Goal: Information Seeking & Learning: Learn about a topic

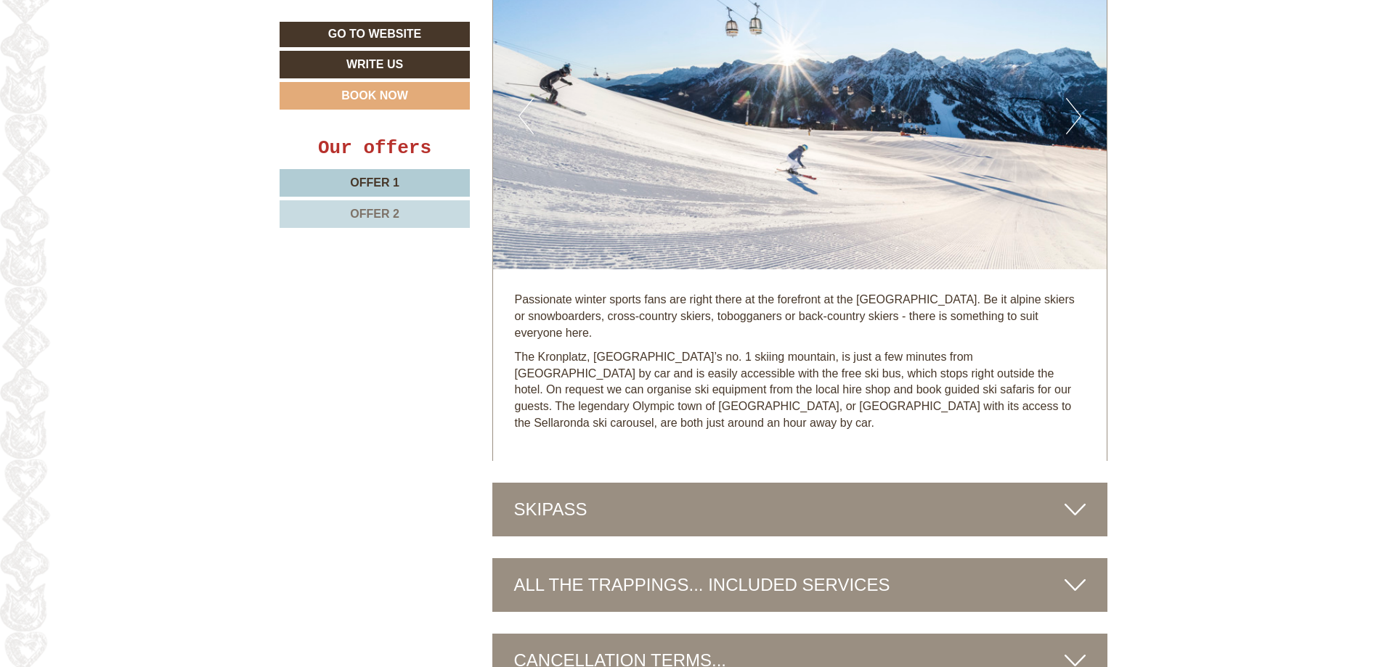
scroll to position [4140, 0]
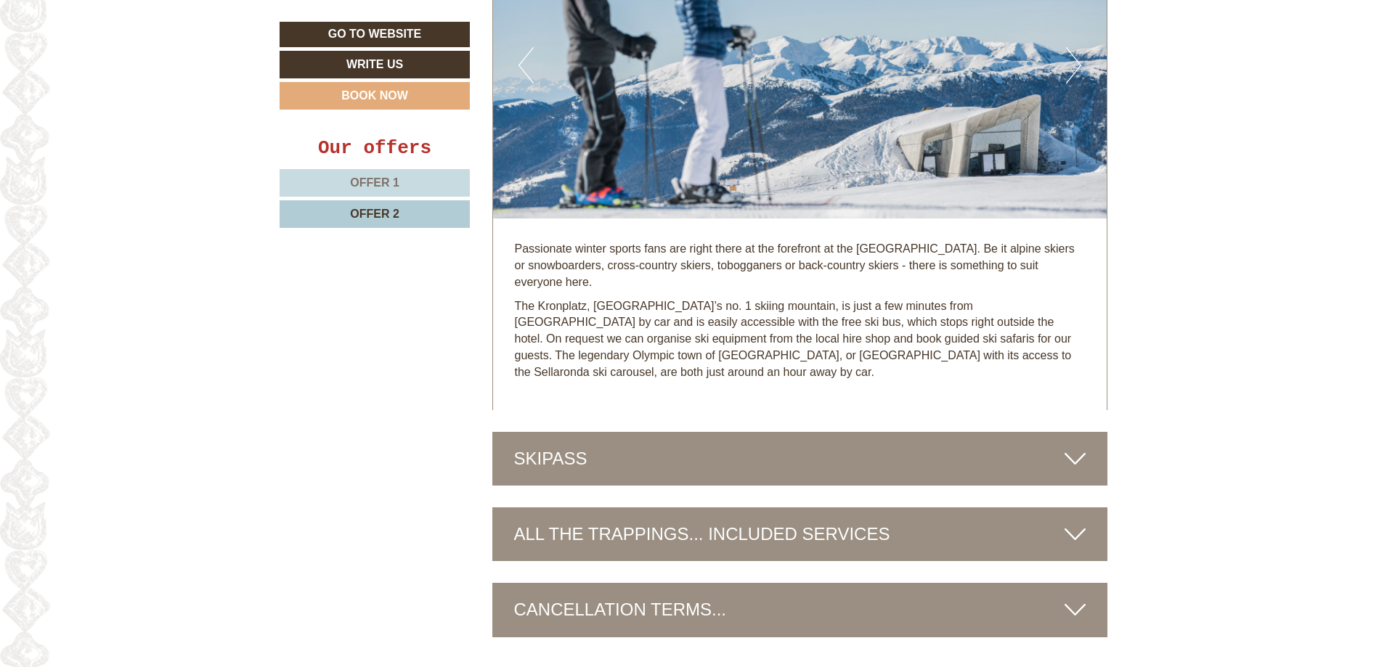
scroll to position [3562, 0]
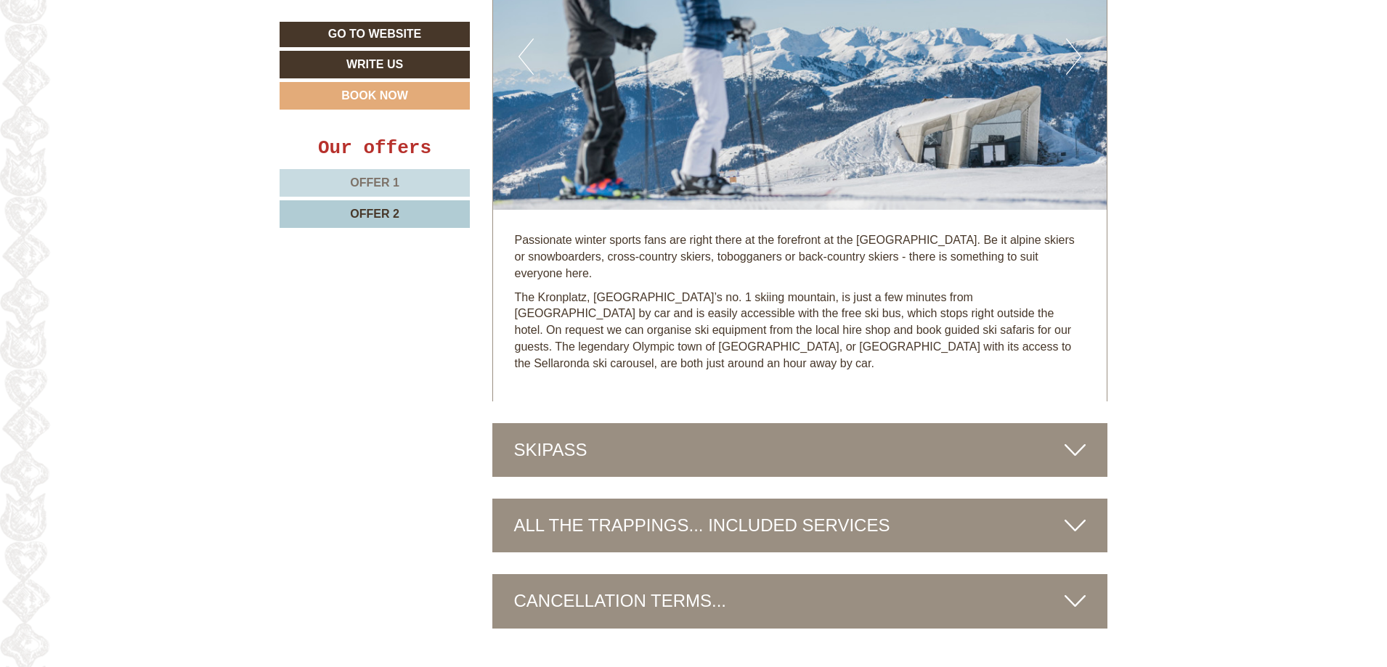
click at [983, 499] on div "ALL THE TRAPPINGS... INCLUDED SERVICES" at bounding box center [800, 526] width 616 height 54
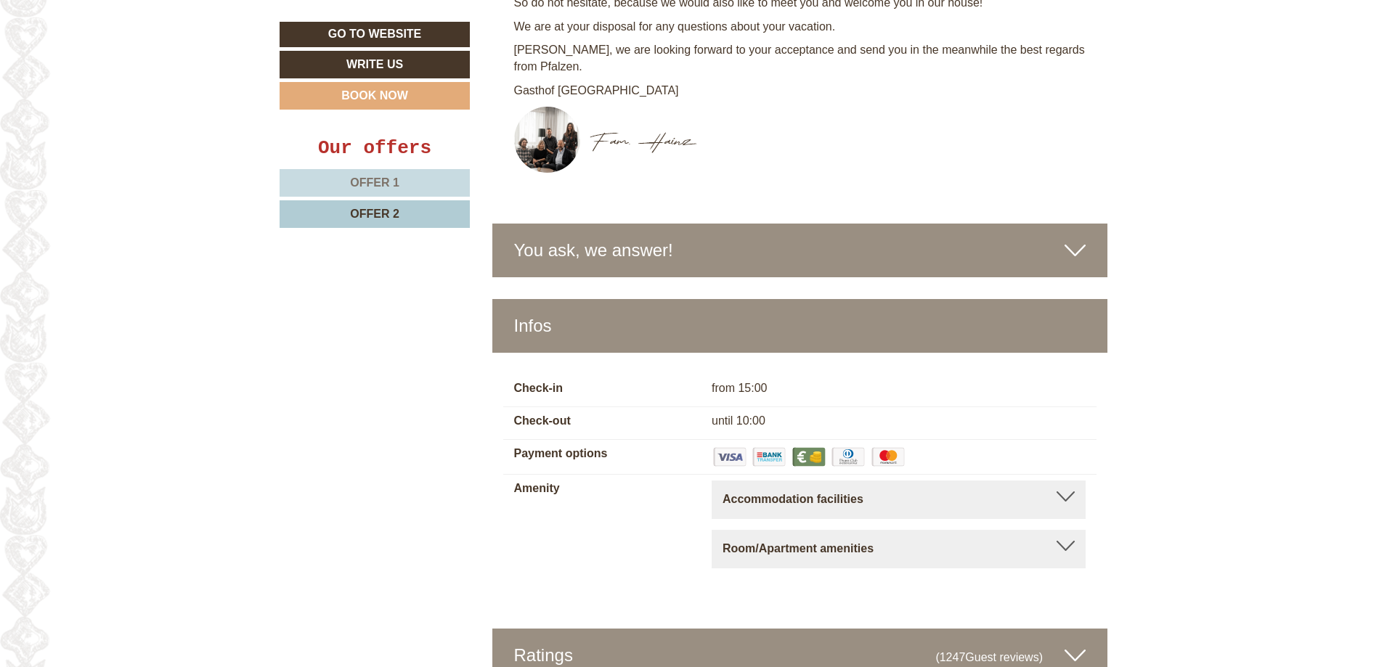
scroll to position [5015, 0]
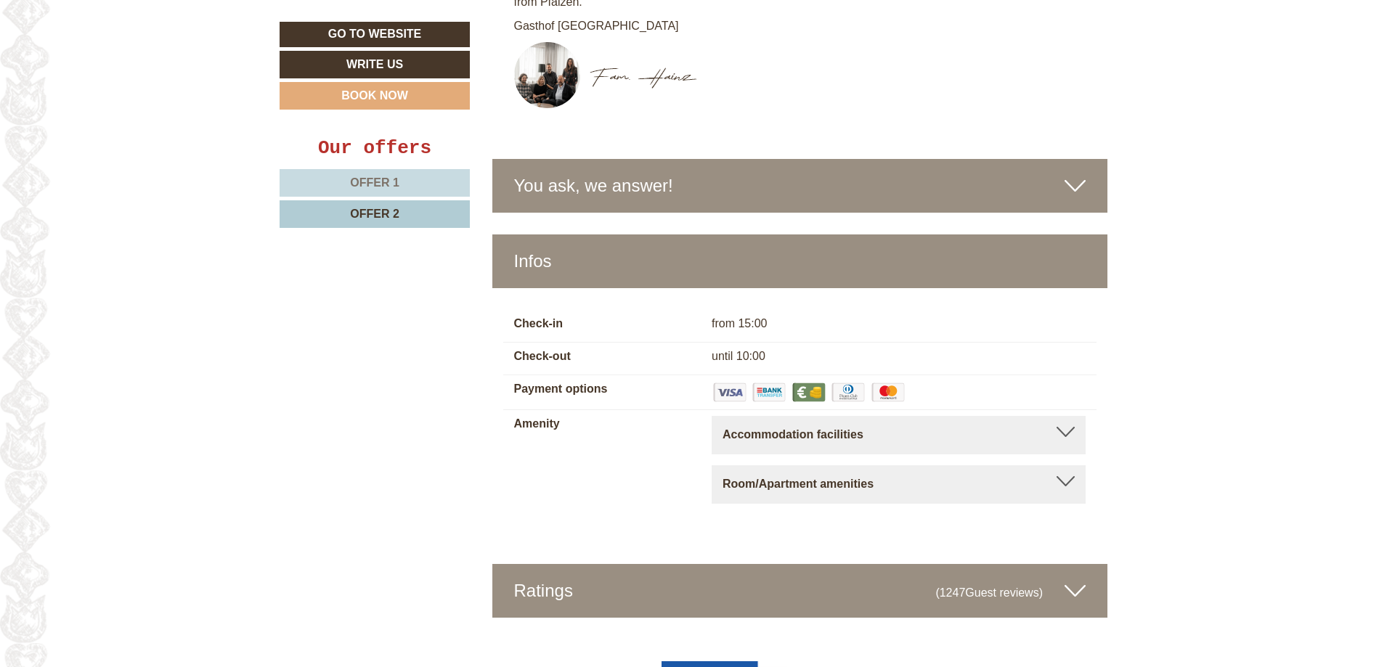
click at [886, 416] on div "Accommodation facilities Barrier-free, Relax room, Conference room, Terrace, Ga…" at bounding box center [899, 435] width 374 height 38
click at [1066, 427] on div at bounding box center [1066, 432] width 18 height 10
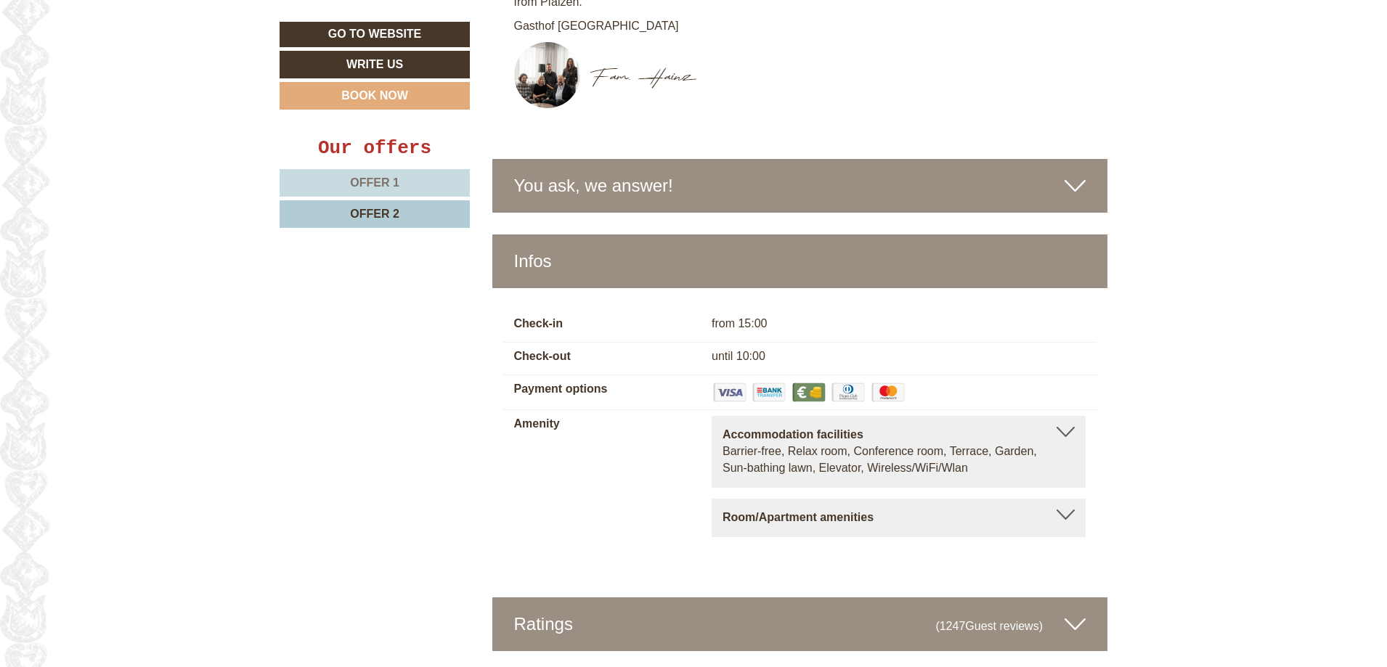
click at [1070, 510] on div at bounding box center [1066, 515] width 18 height 10
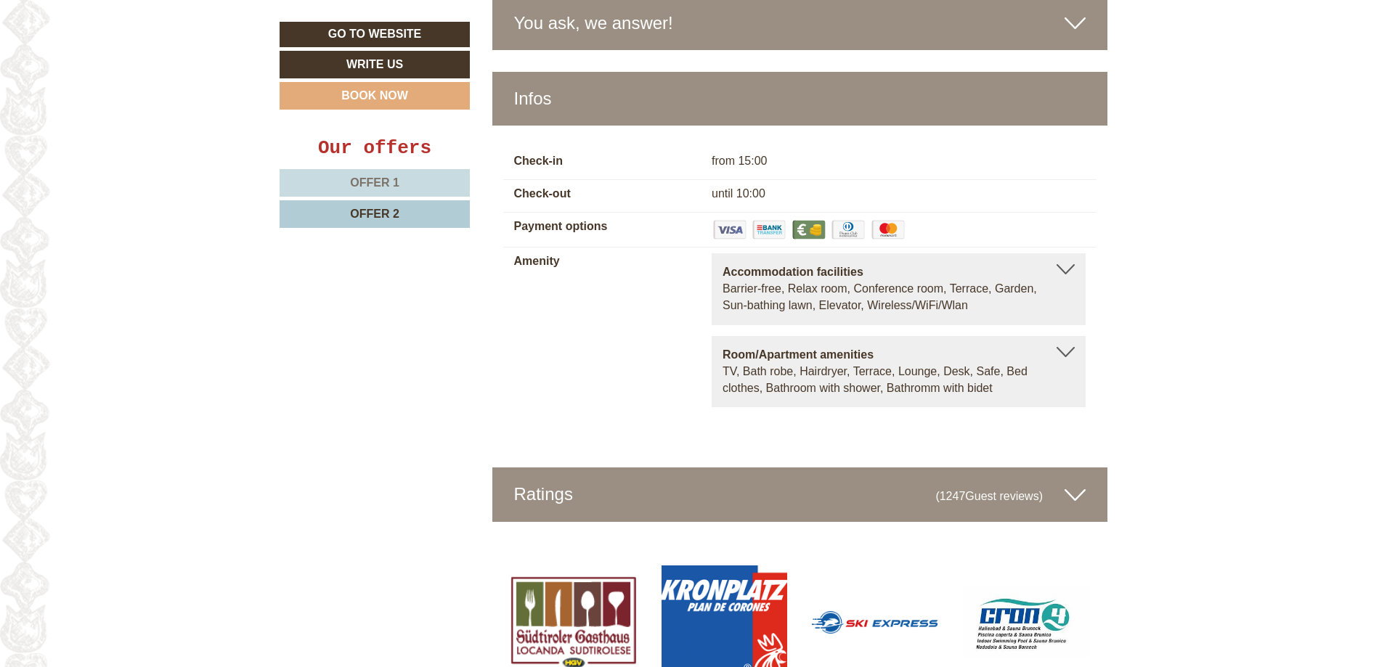
scroll to position [5184, 0]
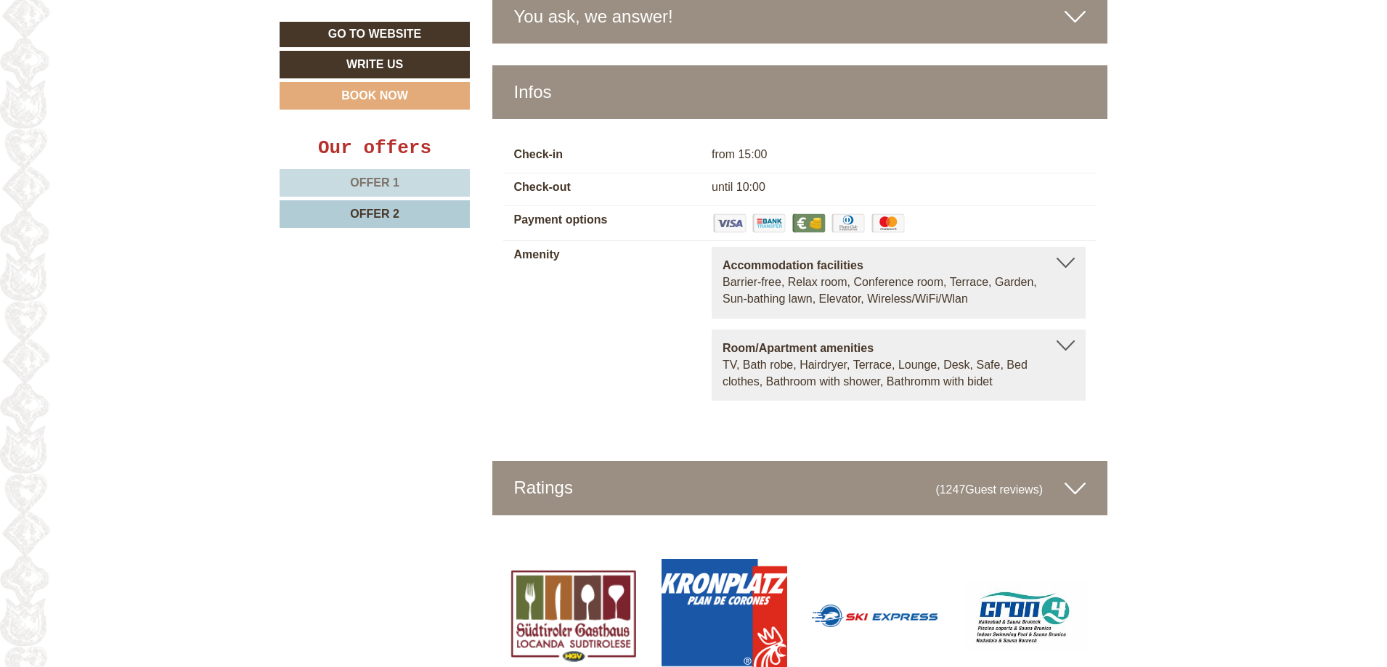
click at [1074, 476] on icon at bounding box center [1075, 488] width 21 height 25
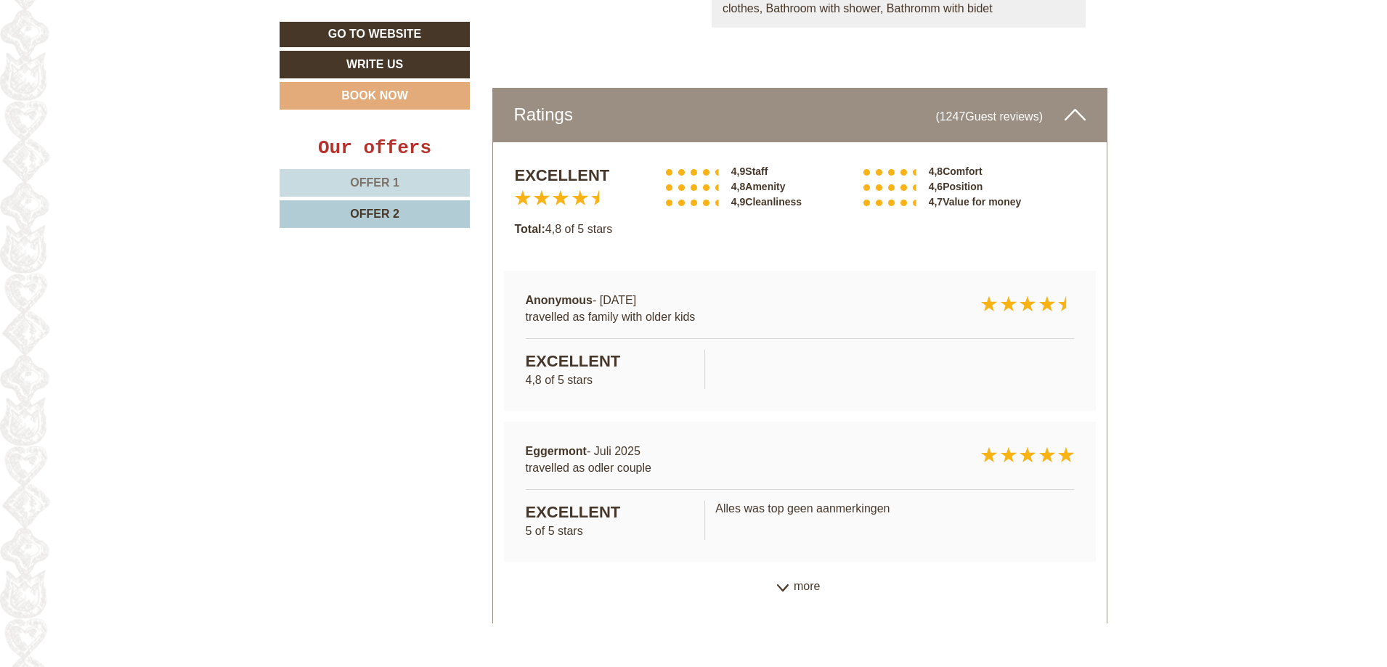
scroll to position [5375, 0]
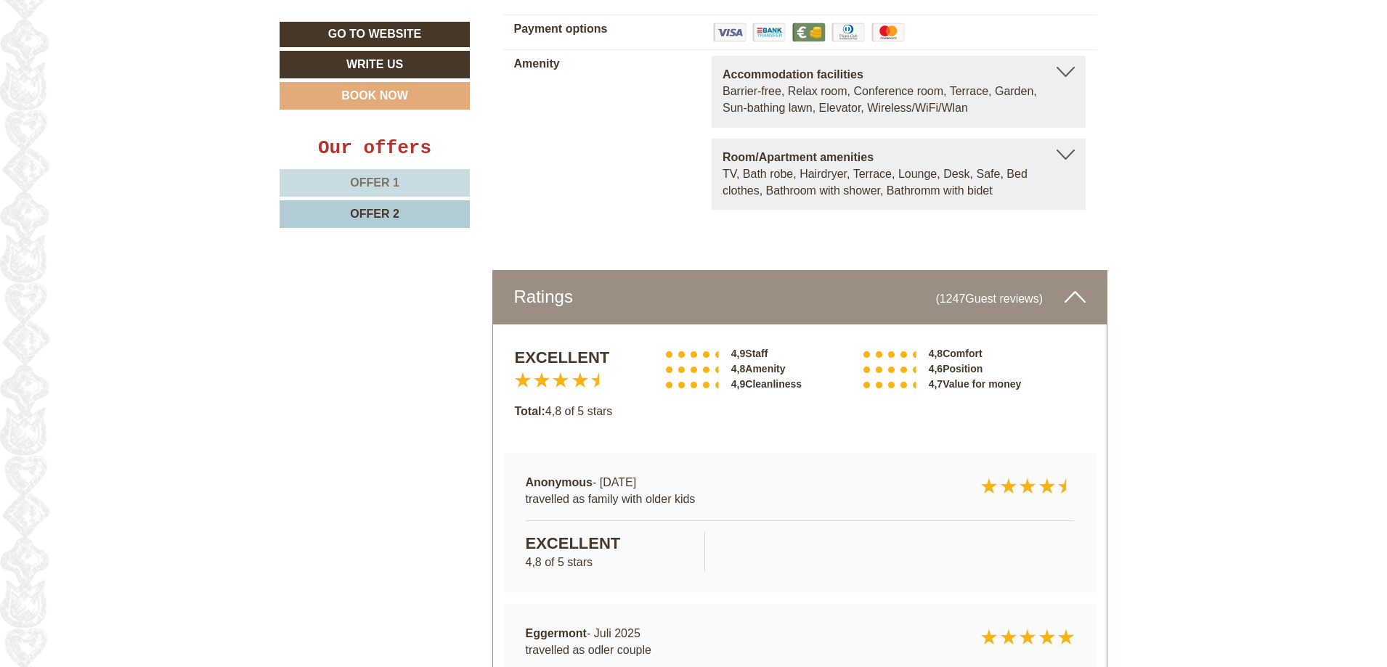
click at [1012, 293] on span "Guest reviews" at bounding box center [1001, 299] width 73 height 12
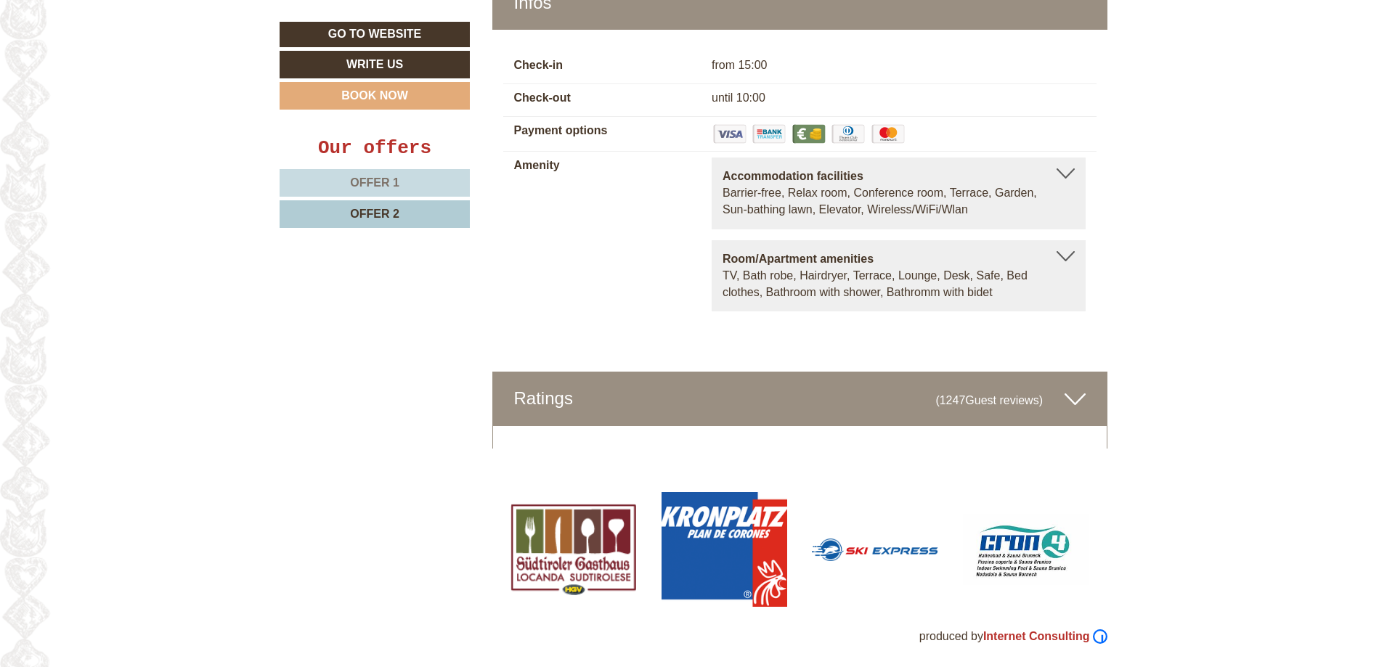
scroll to position [5184, 0]
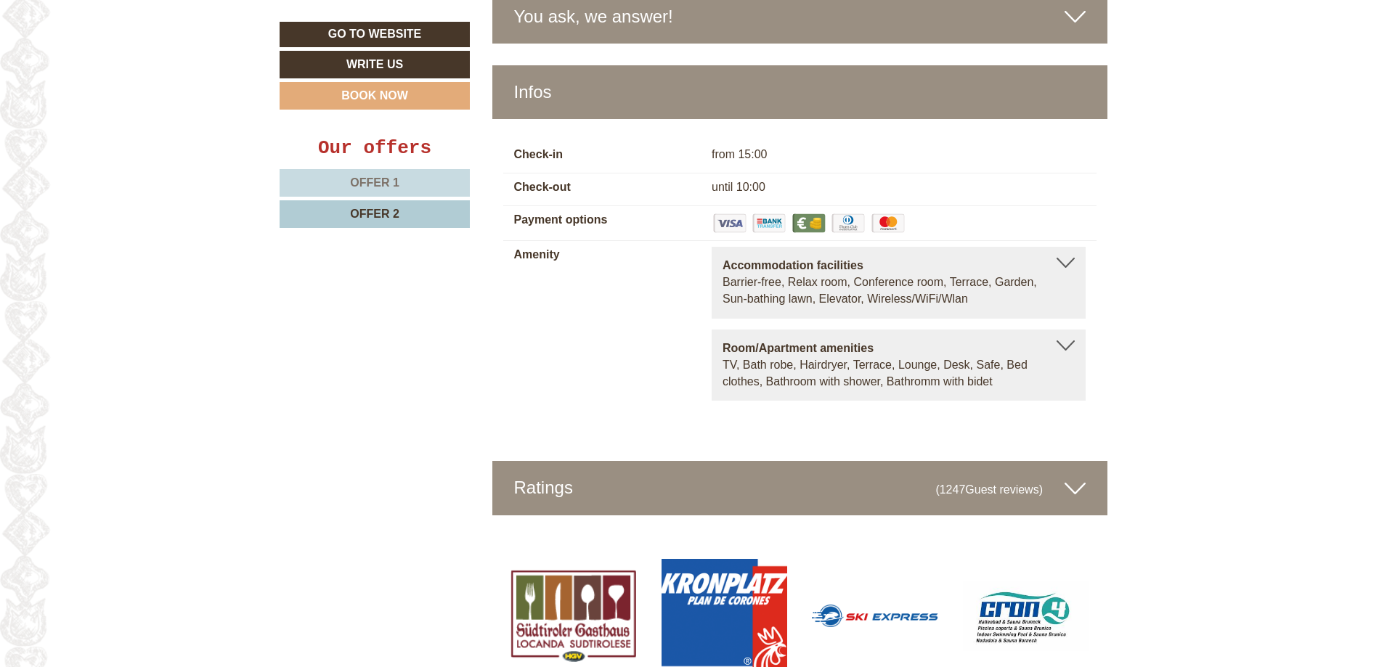
click at [976, 484] on span "Guest reviews" at bounding box center [1001, 490] width 73 height 12
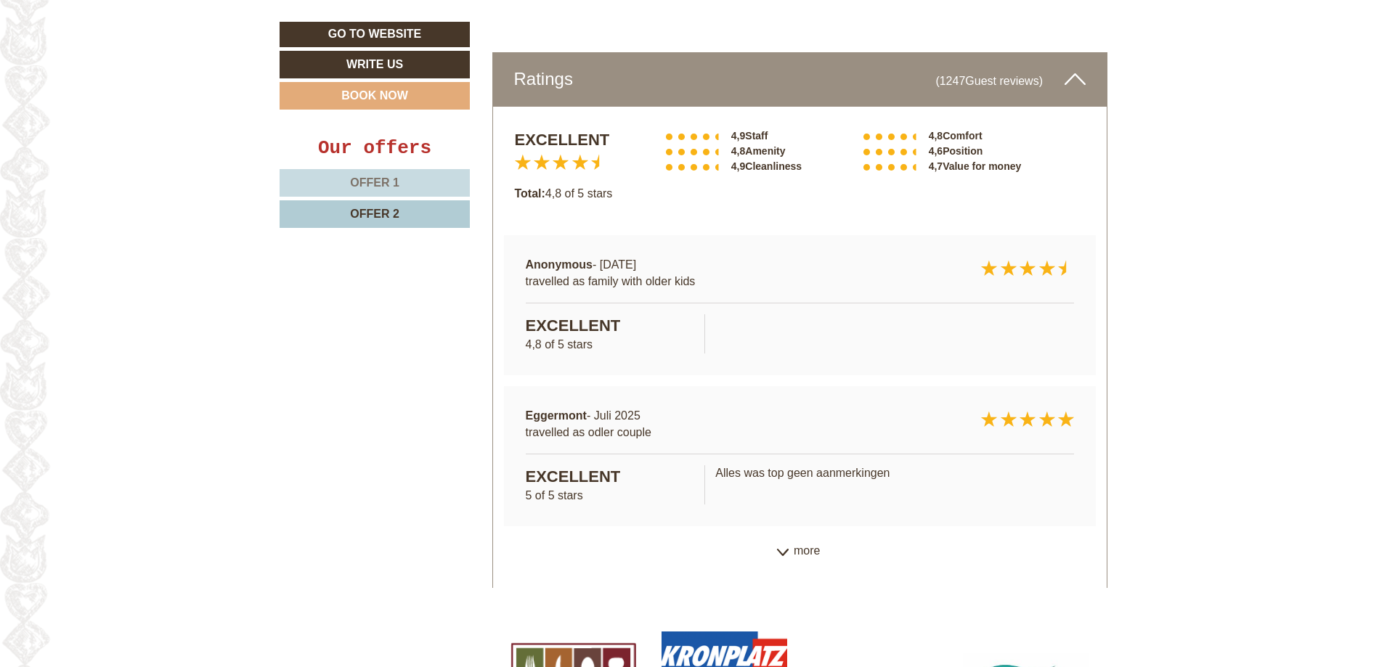
scroll to position [5665, 0]
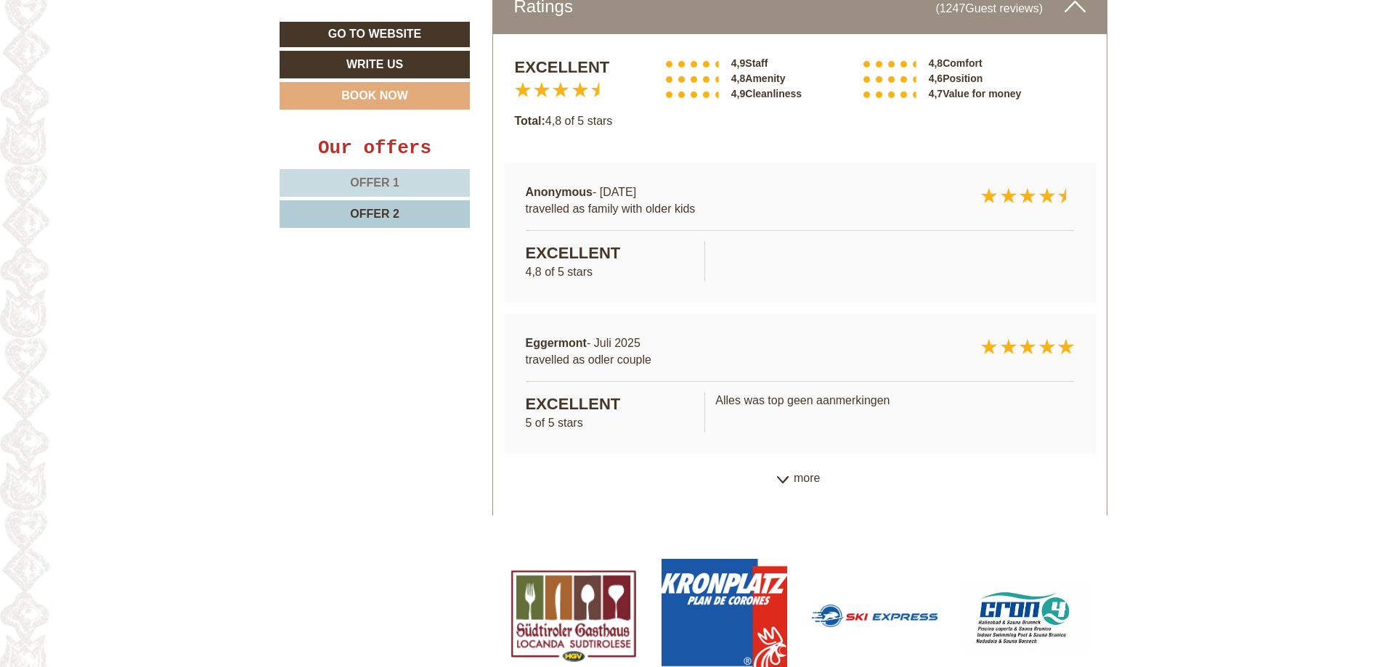
click at [775, 465] on div "more" at bounding box center [800, 479] width 614 height 28
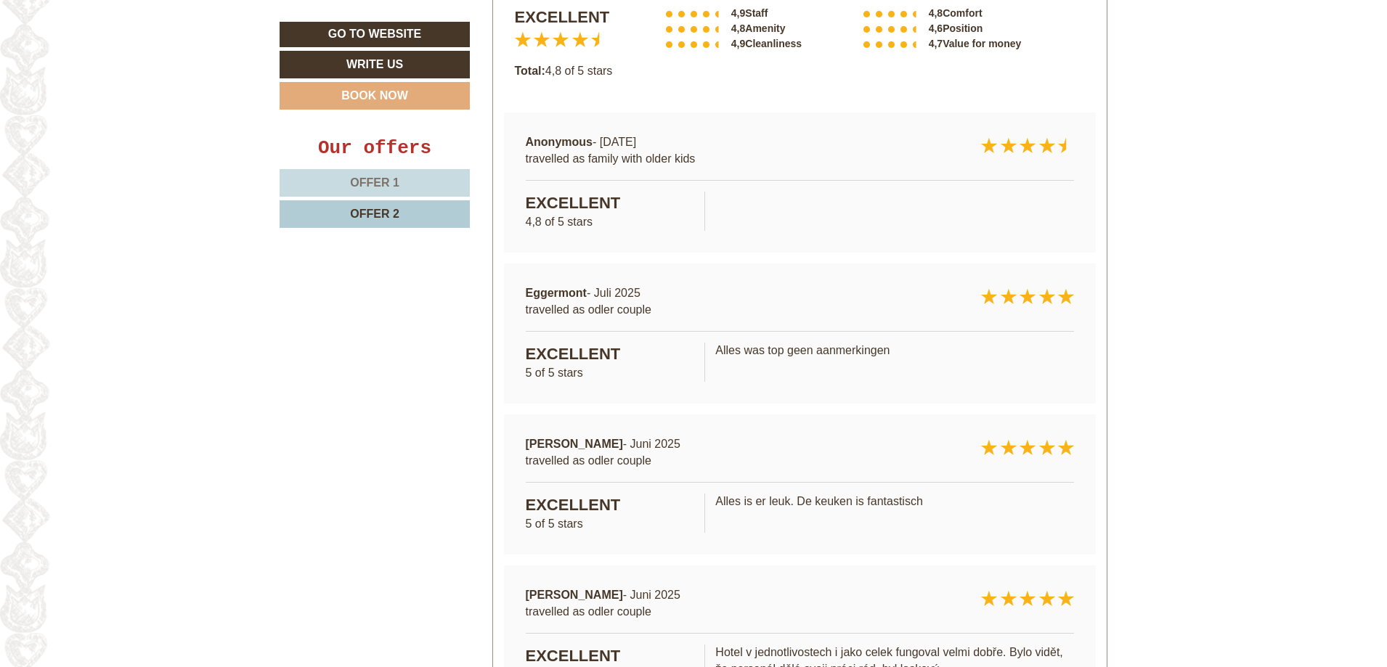
scroll to position [5968, 0]
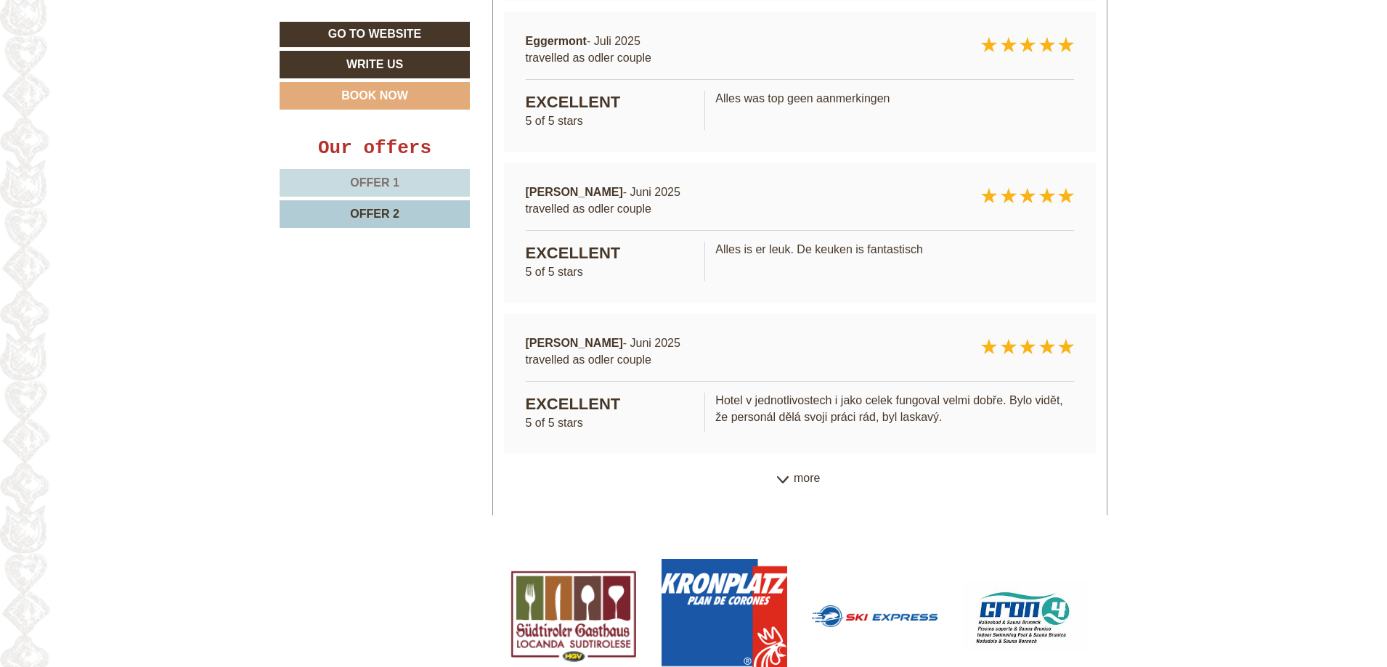
click at [779, 465] on div "more" at bounding box center [800, 479] width 614 height 28
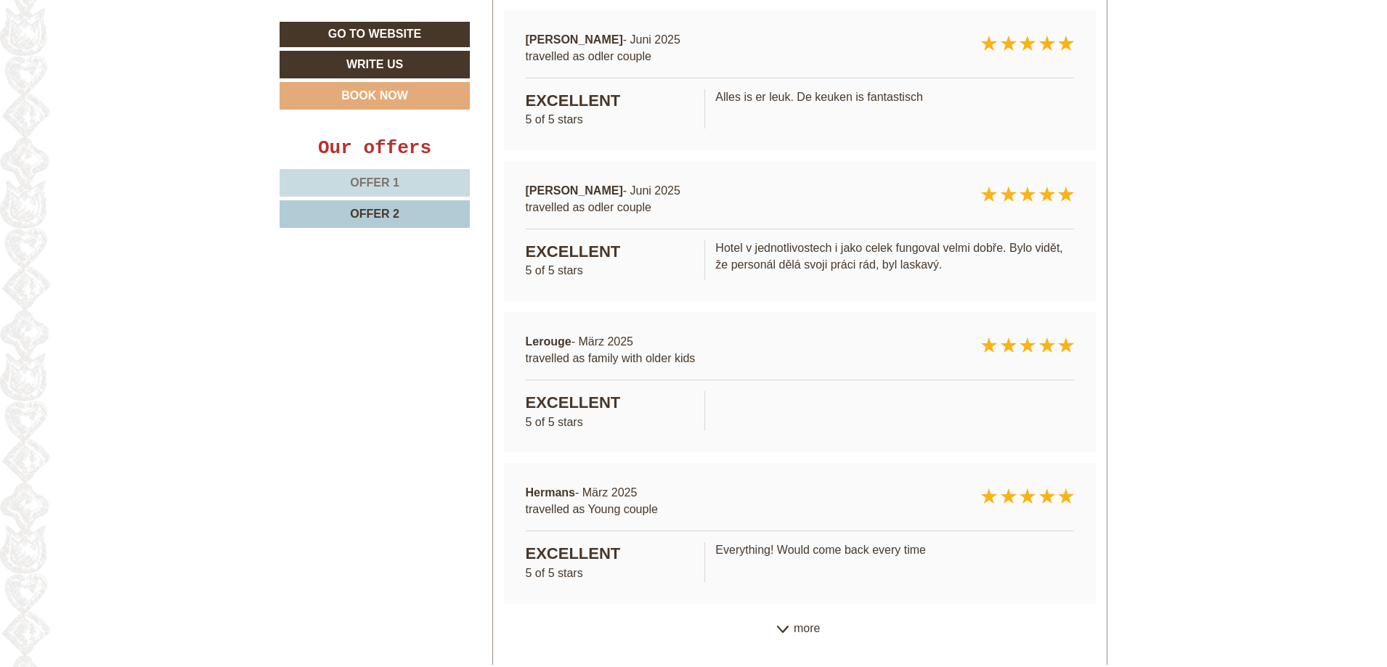
scroll to position [6270, 0]
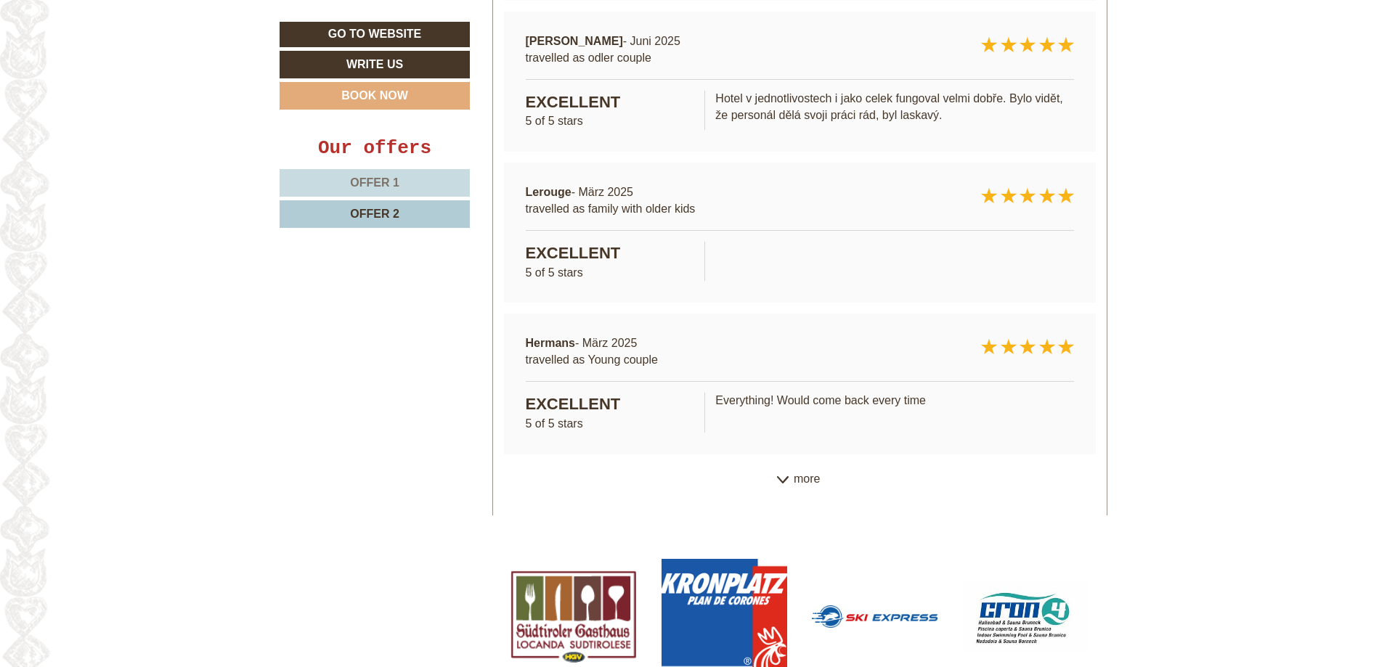
click at [799, 466] on div "more" at bounding box center [800, 480] width 614 height 28
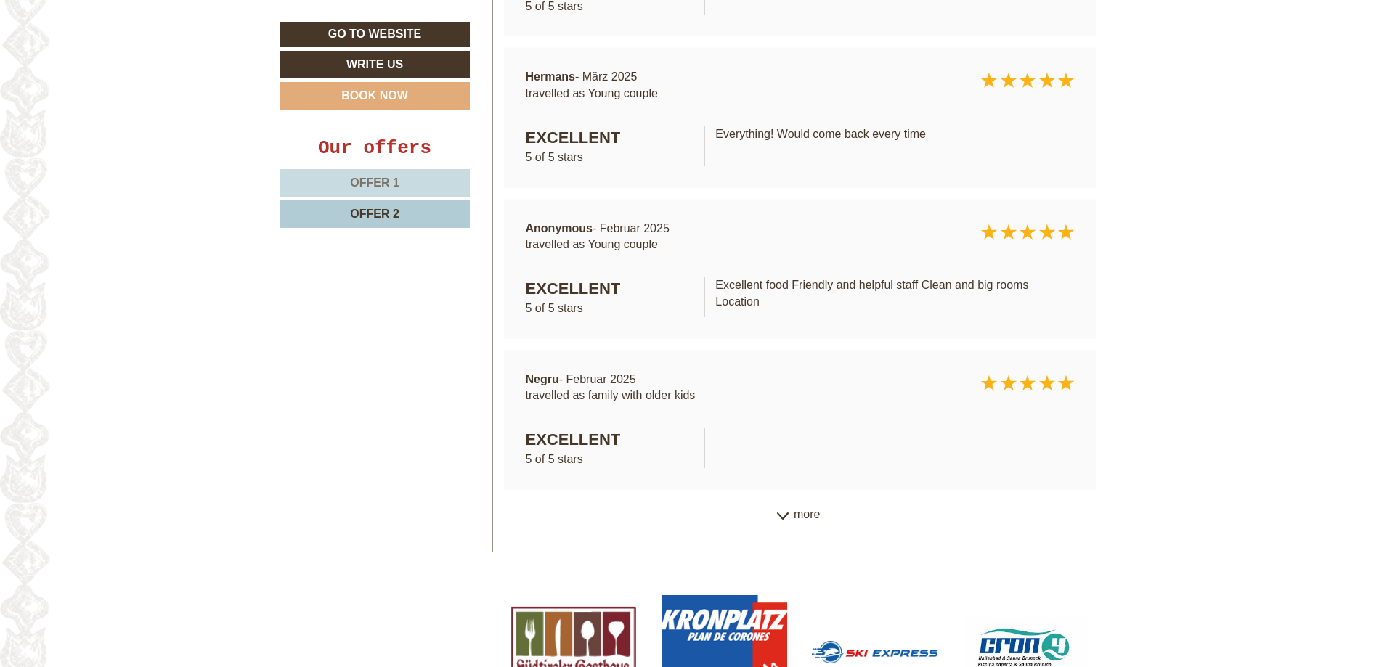
scroll to position [6573, 0]
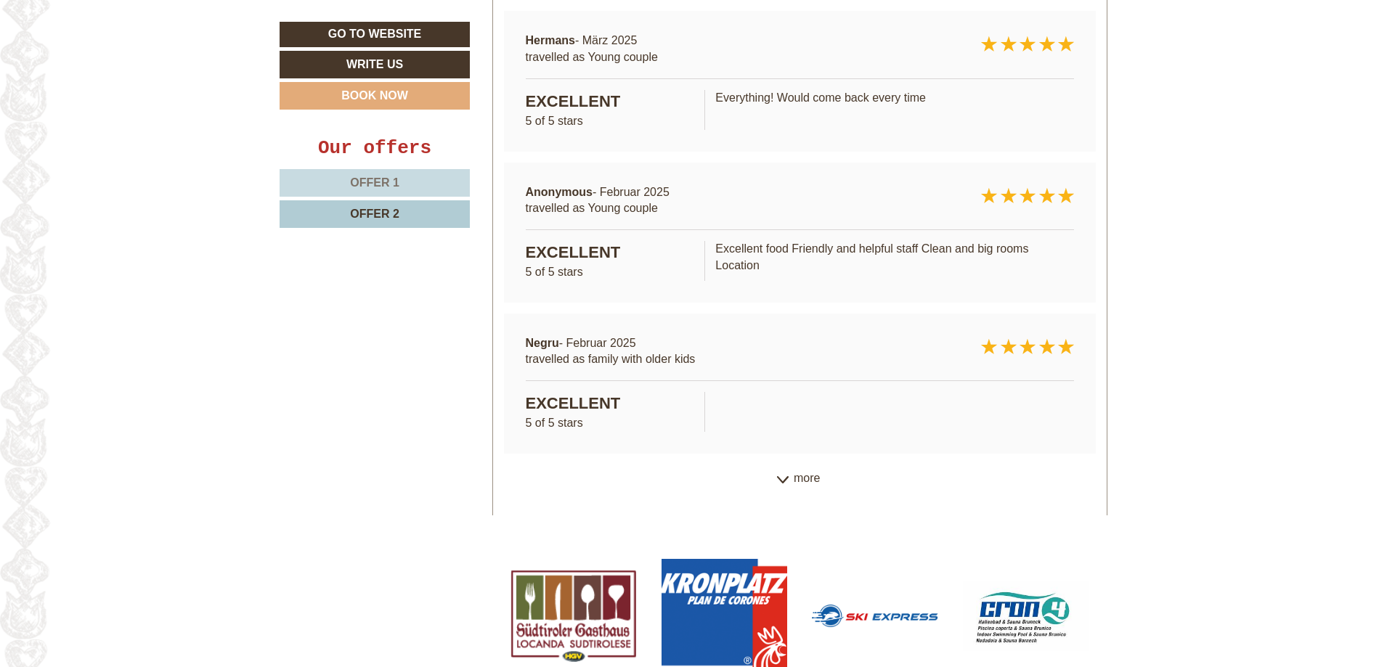
click at [805, 465] on div "more" at bounding box center [800, 479] width 614 height 28
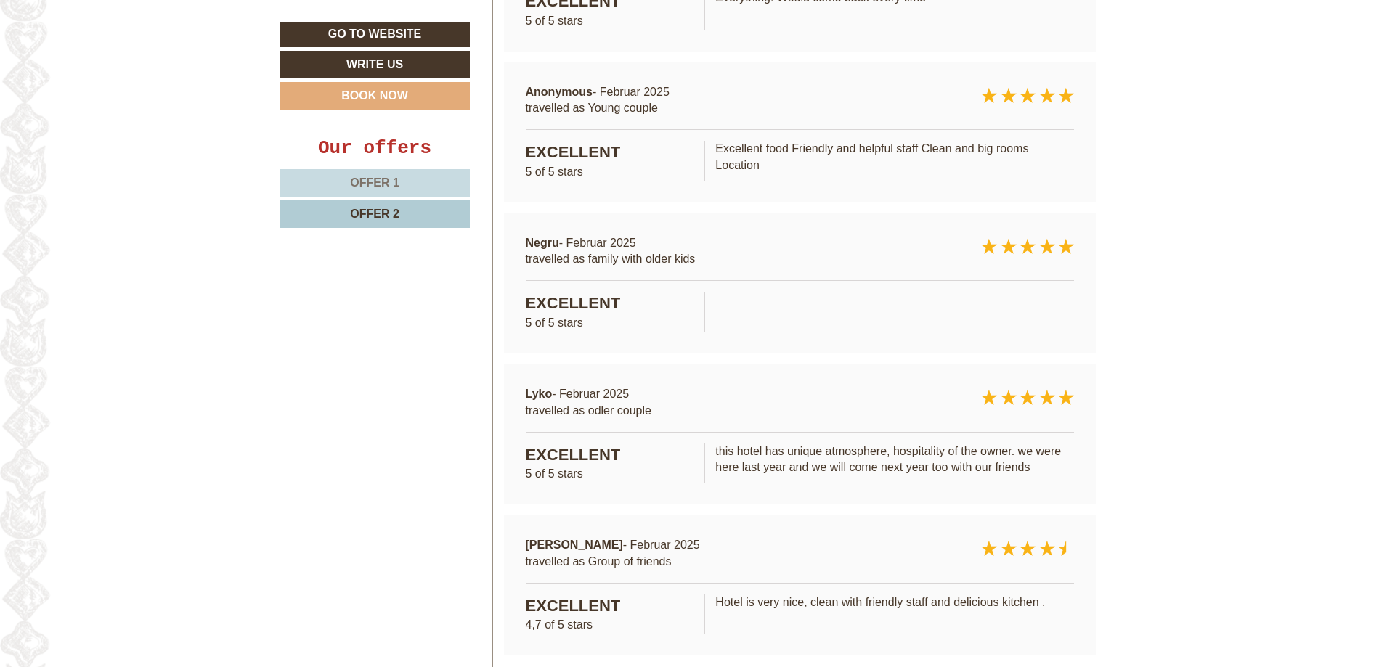
scroll to position [6875, 0]
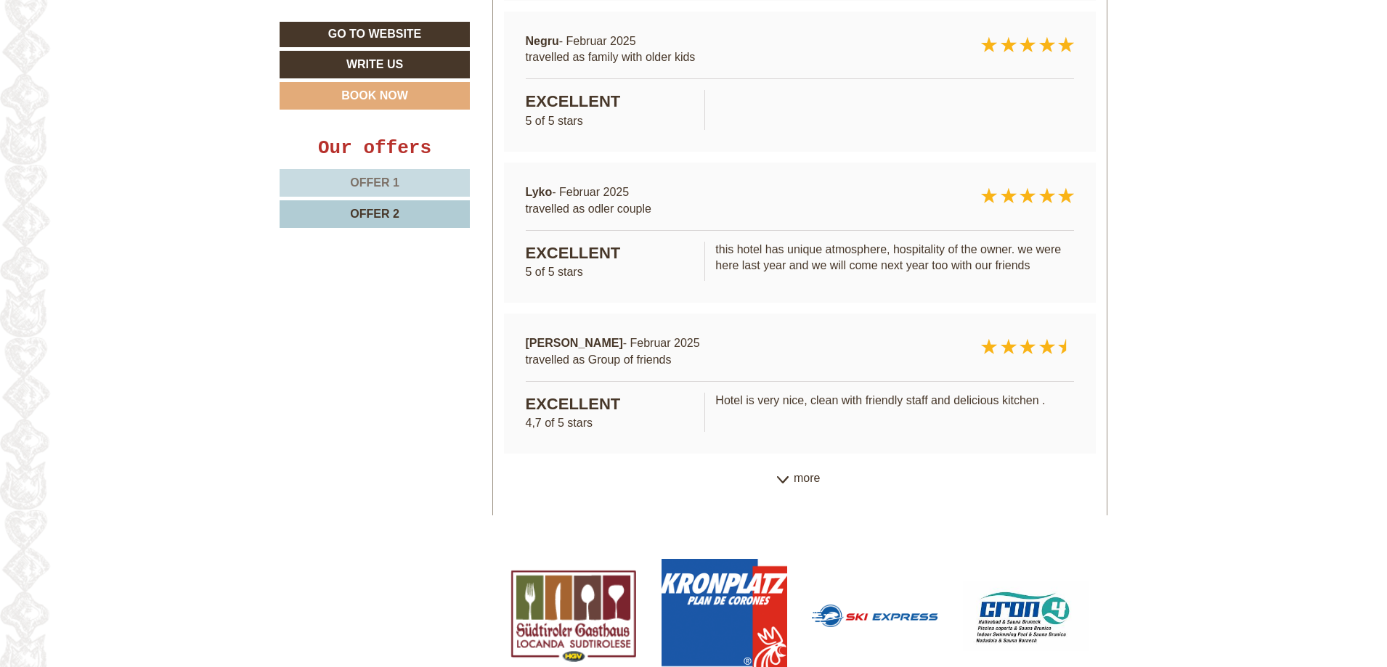
click at [796, 465] on div "more" at bounding box center [800, 479] width 614 height 28
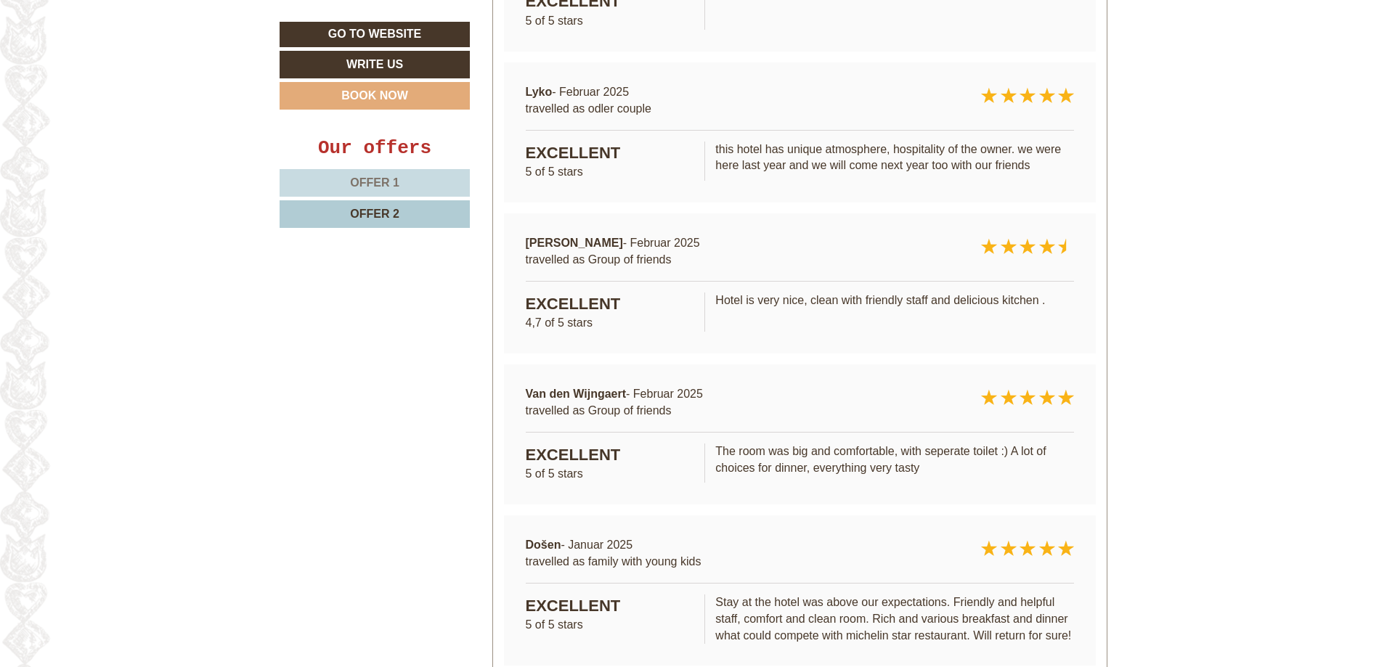
scroll to position [7204, 0]
